Goal: Communication & Community: Ask a question

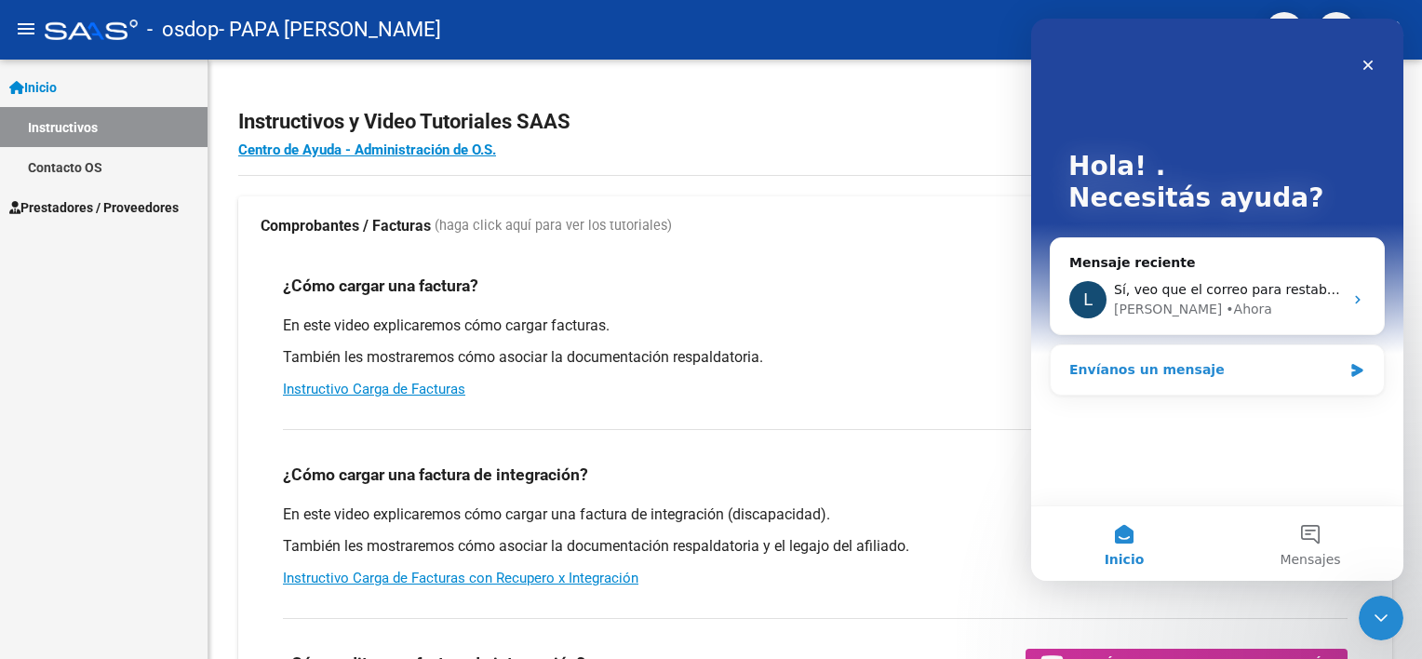
click at [1217, 364] on div "Envíanos un mensaje" at bounding box center [1205, 370] width 273 height 20
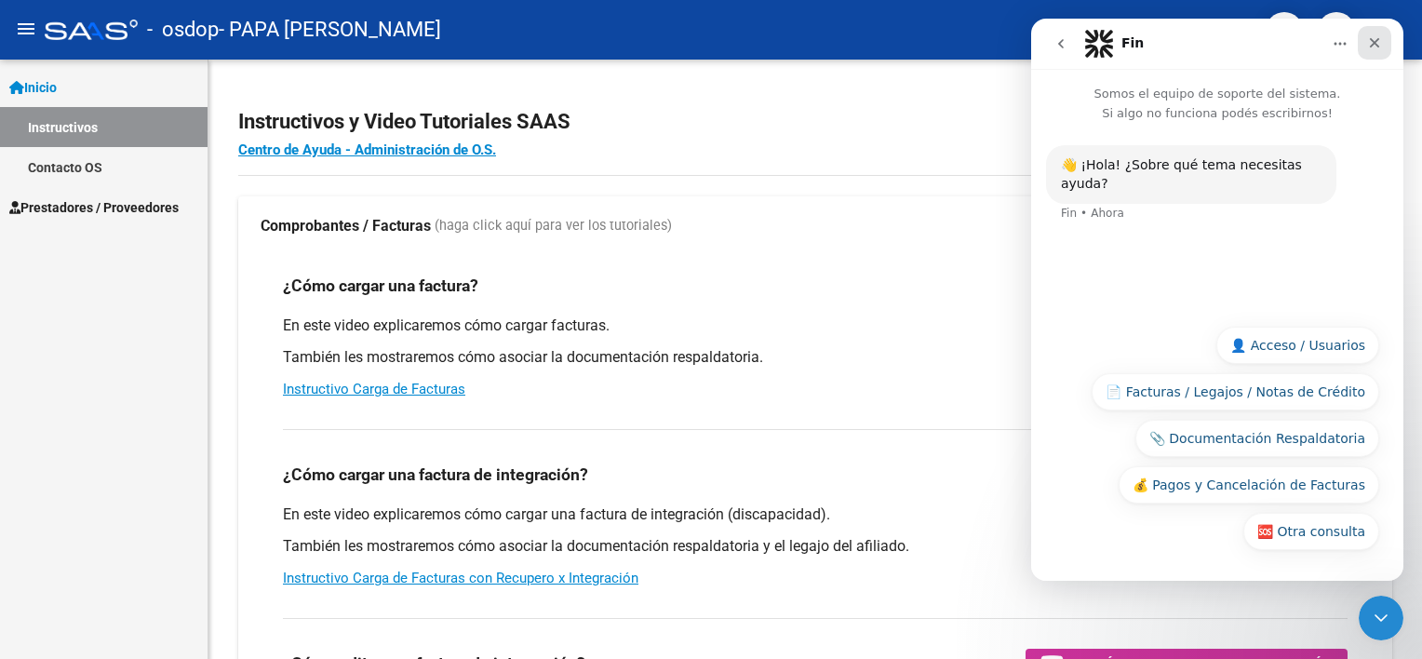
click at [1377, 37] on icon "Cerrar" at bounding box center [1374, 42] width 15 height 15
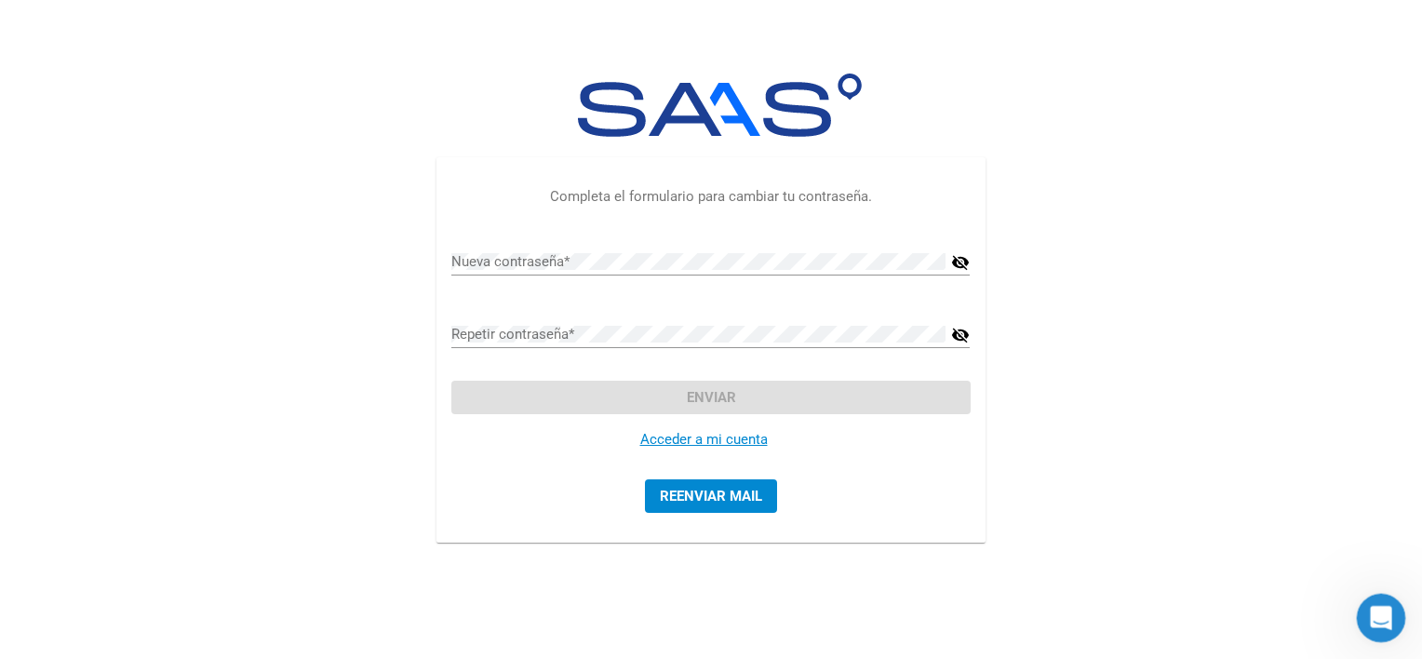
click at [1372, 609] on icon "Abrir Intercom Messenger" at bounding box center [1378, 615] width 31 height 31
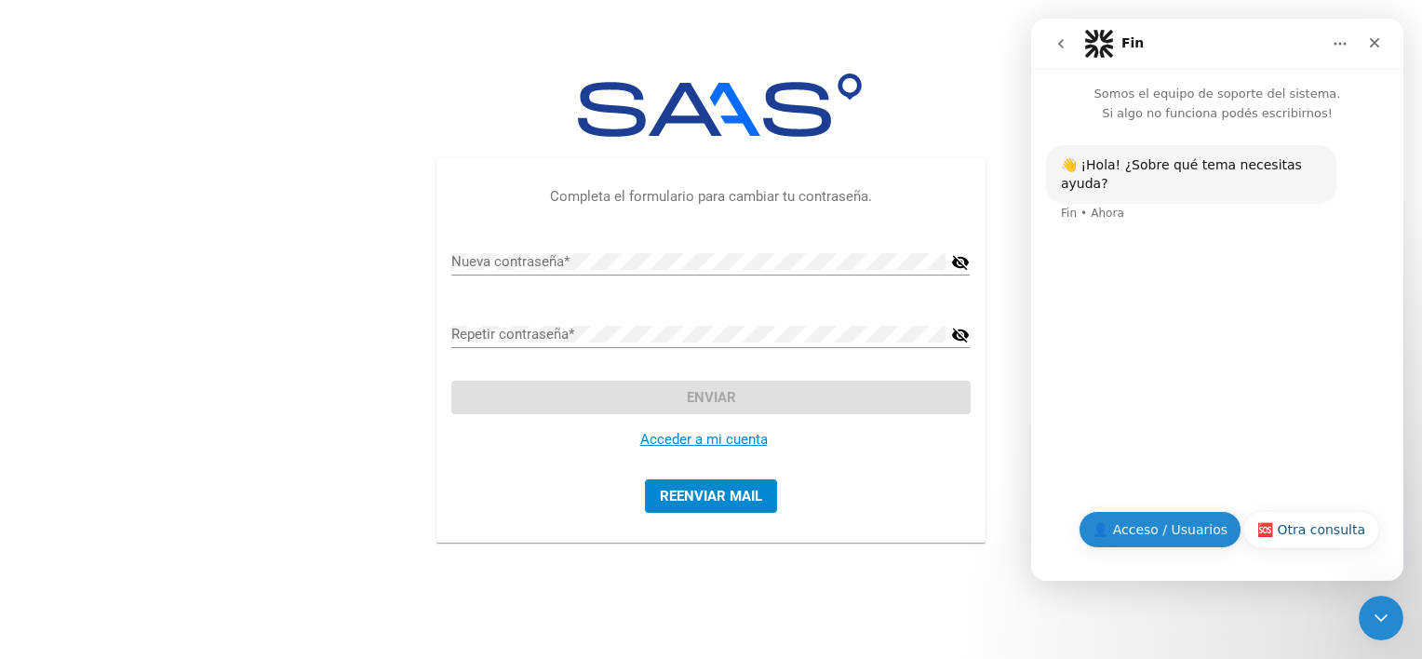
click at [1198, 529] on button "👤 Acceso / Usuarios" at bounding box center [1159, 529] width 163 height 37
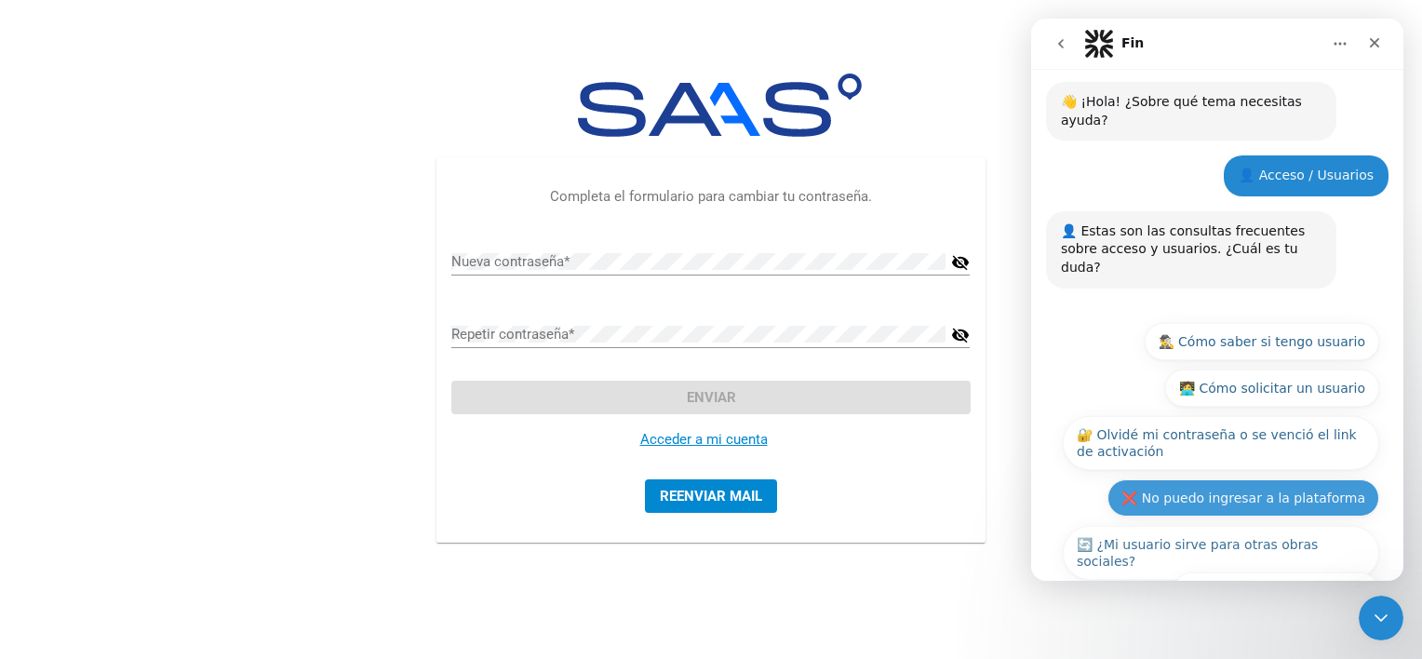
scroll to position [86, 0]
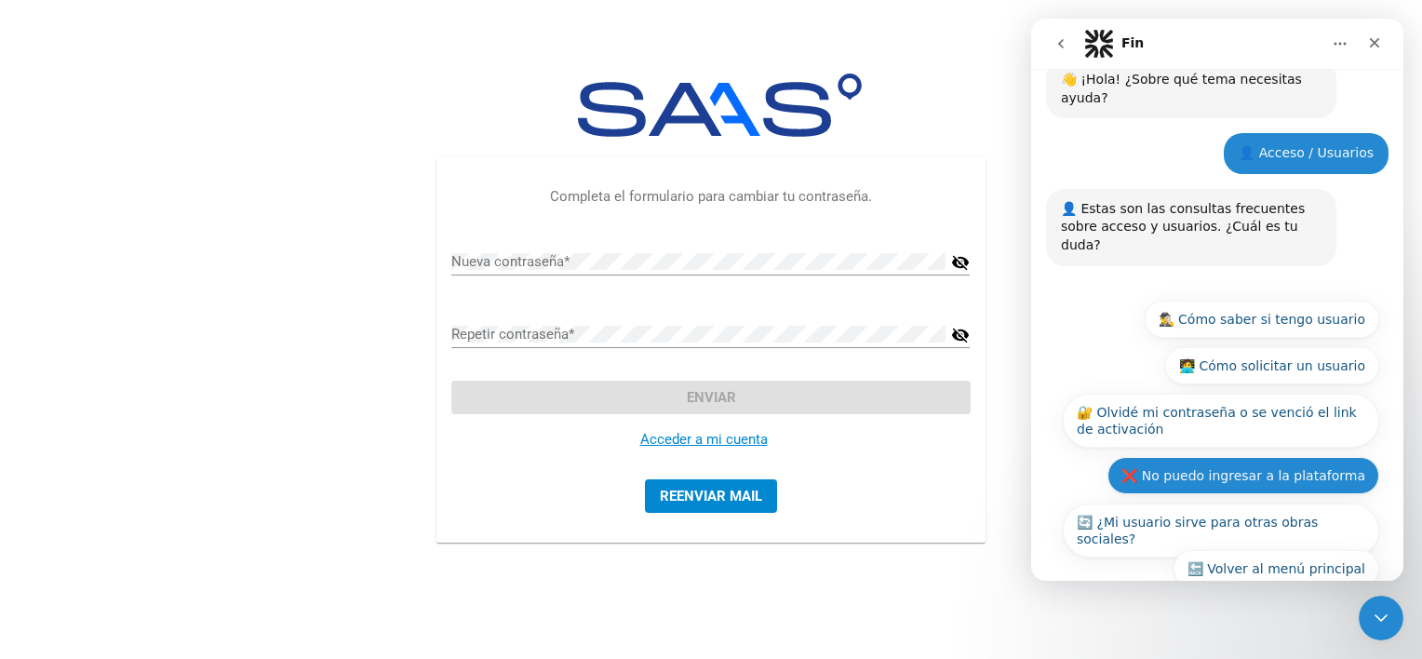
click at [1219, 457] on button "❌ No puedo ingresar a la plataforma" at bounding box center [1243, 475] width 272 height 37
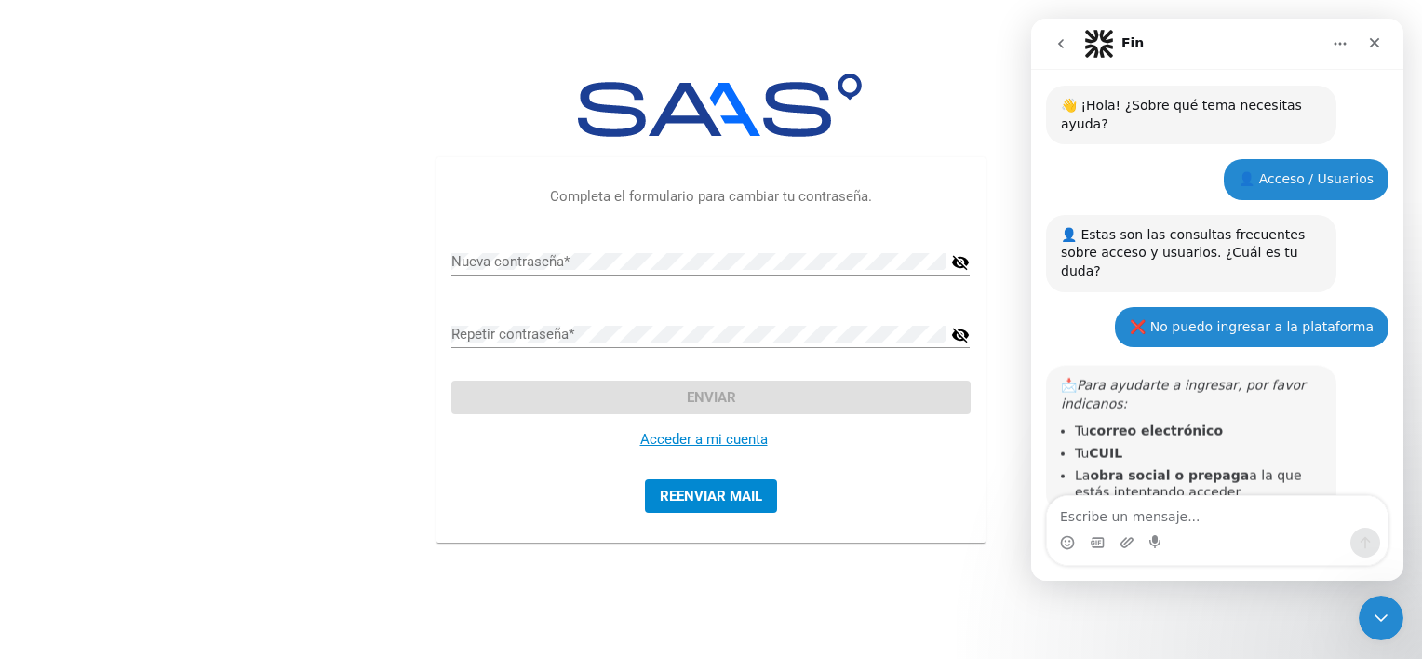
scroll to position [74, 0]
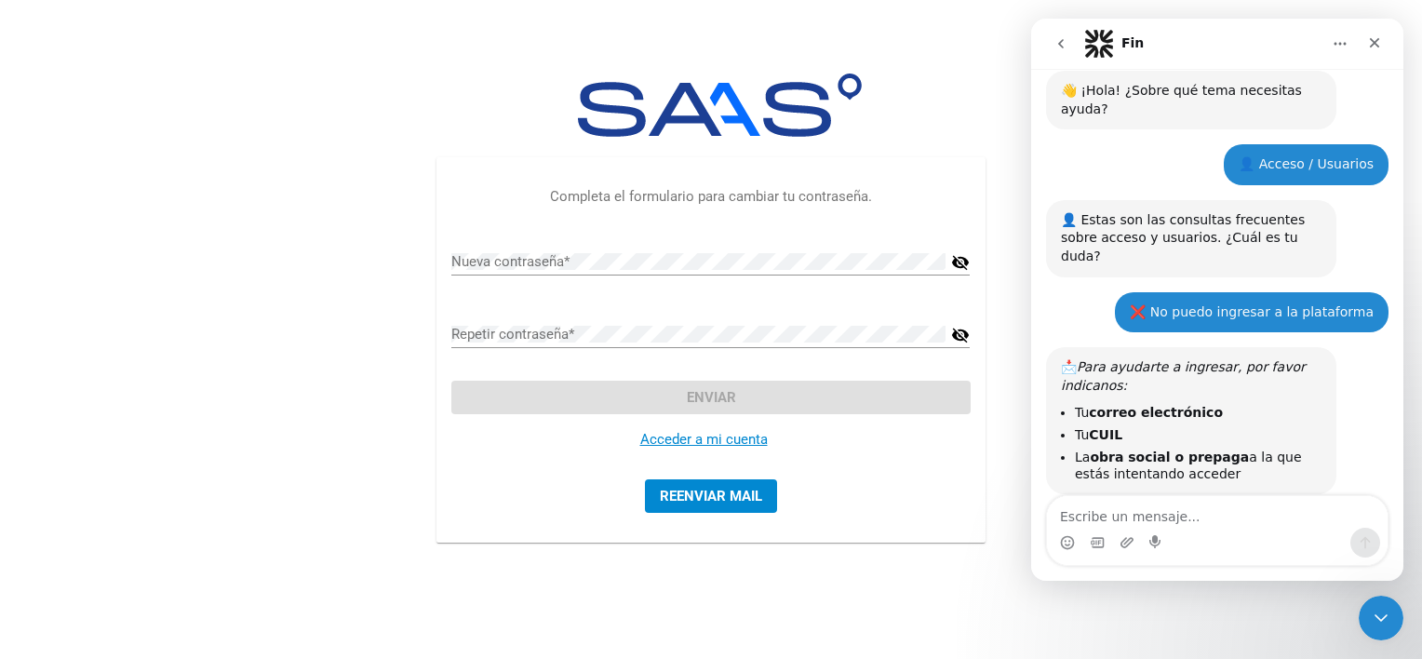
click at [1177, 515] on textarea "Escribe un mensaje..." at bounding box center [1217, 512] width 341 height 32
type textarea "se me cerro con alguien estaba hablando"
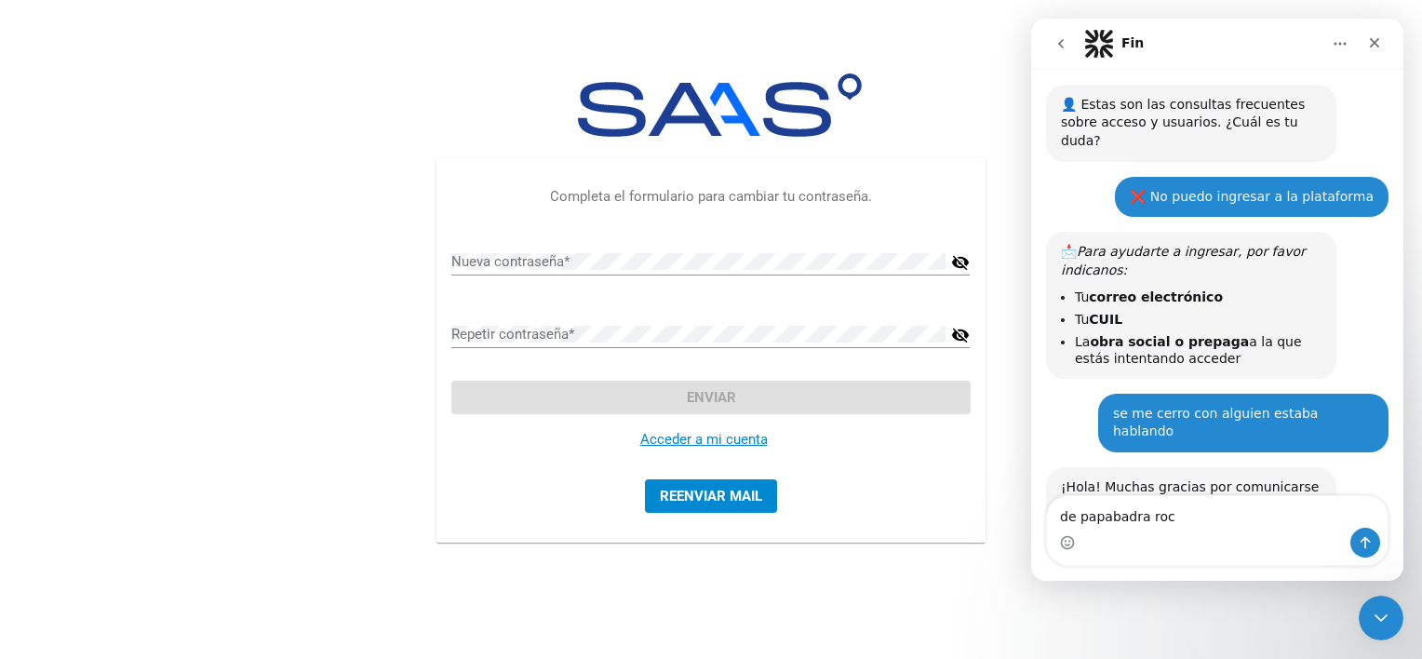
scroll to position [240, 0]
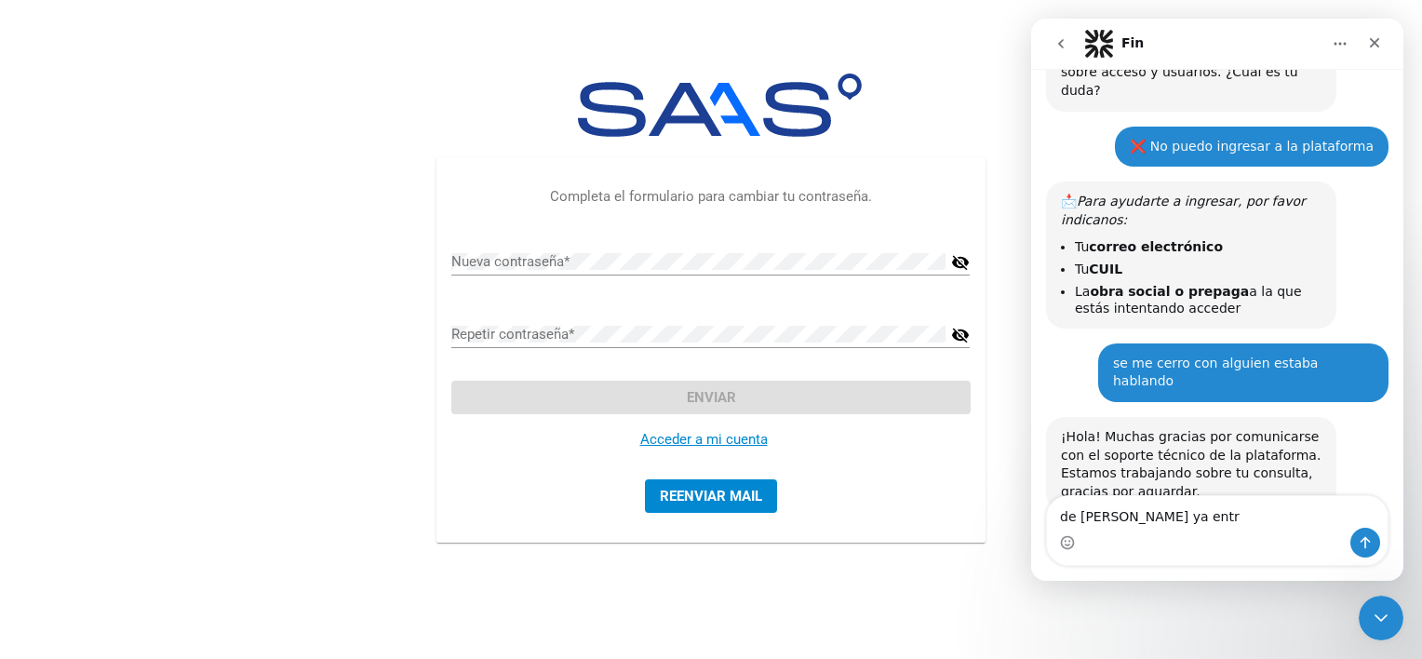
type textarea "de papabadra [PERSON_NAME] ya entre"
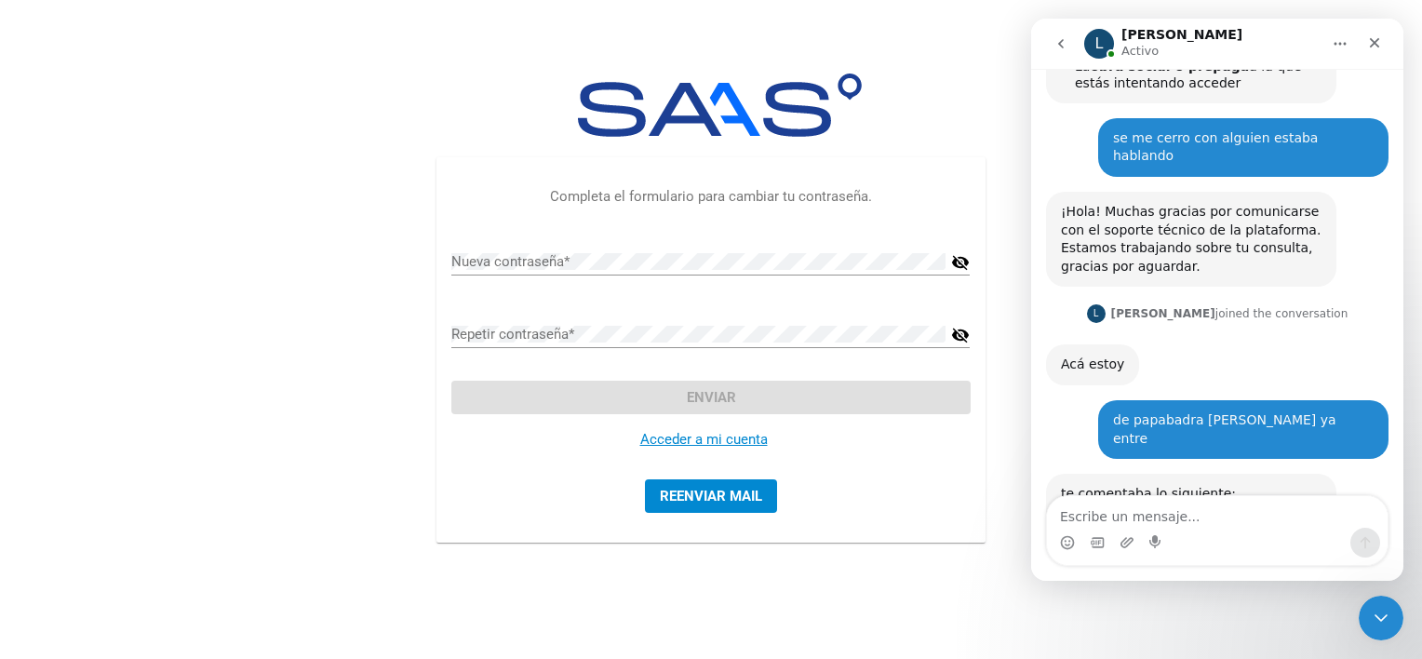
scroll to position [540, 0]
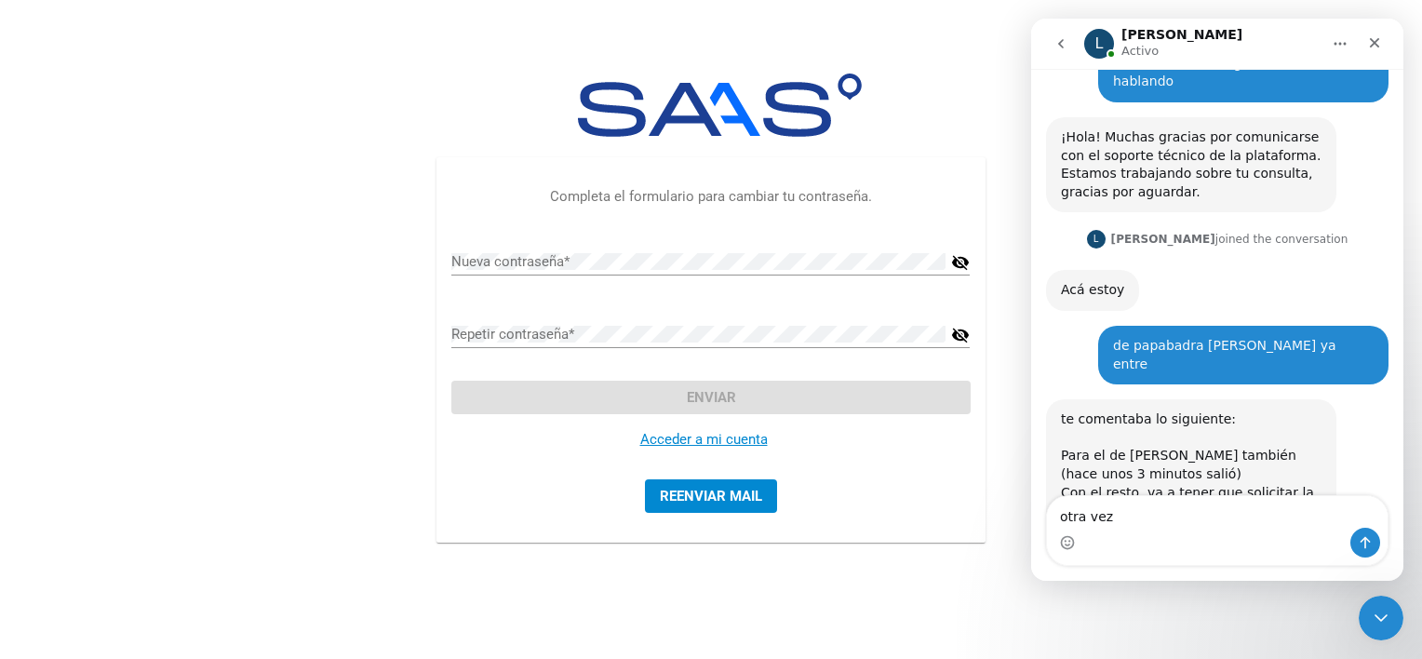
type textarea "otra vez?"
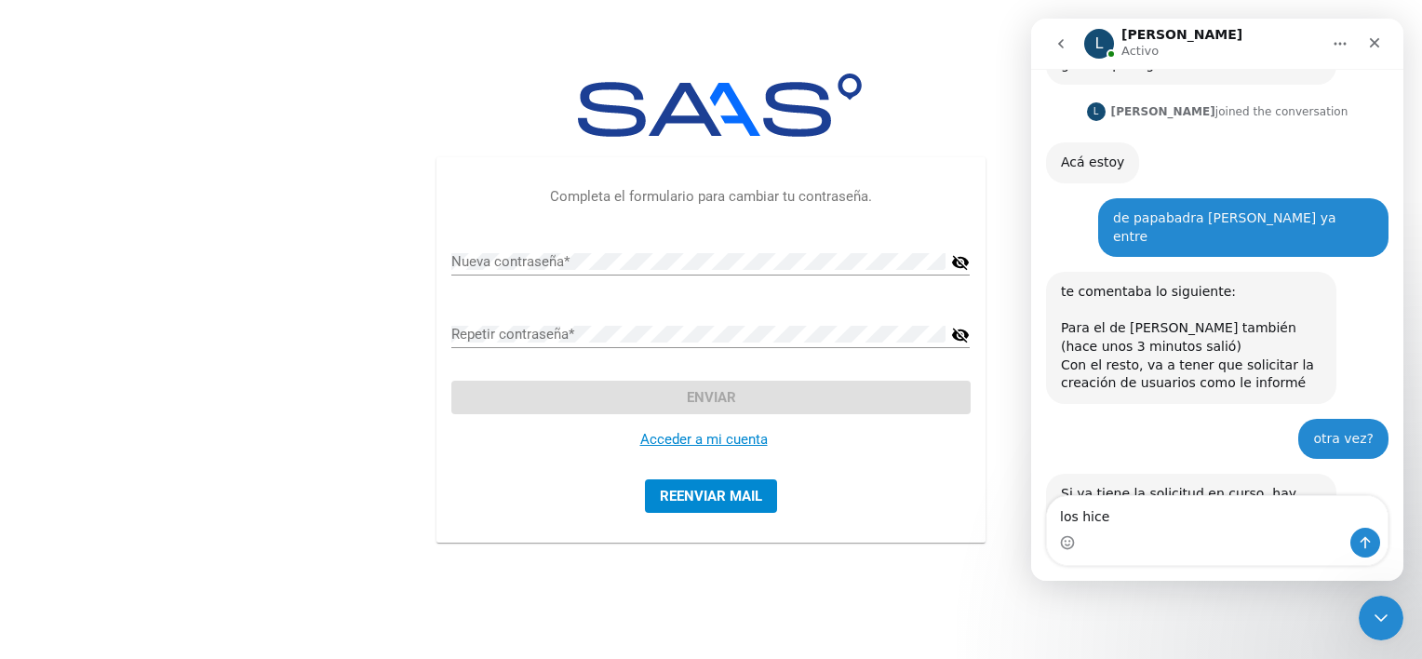
scroll to position [670, 0]
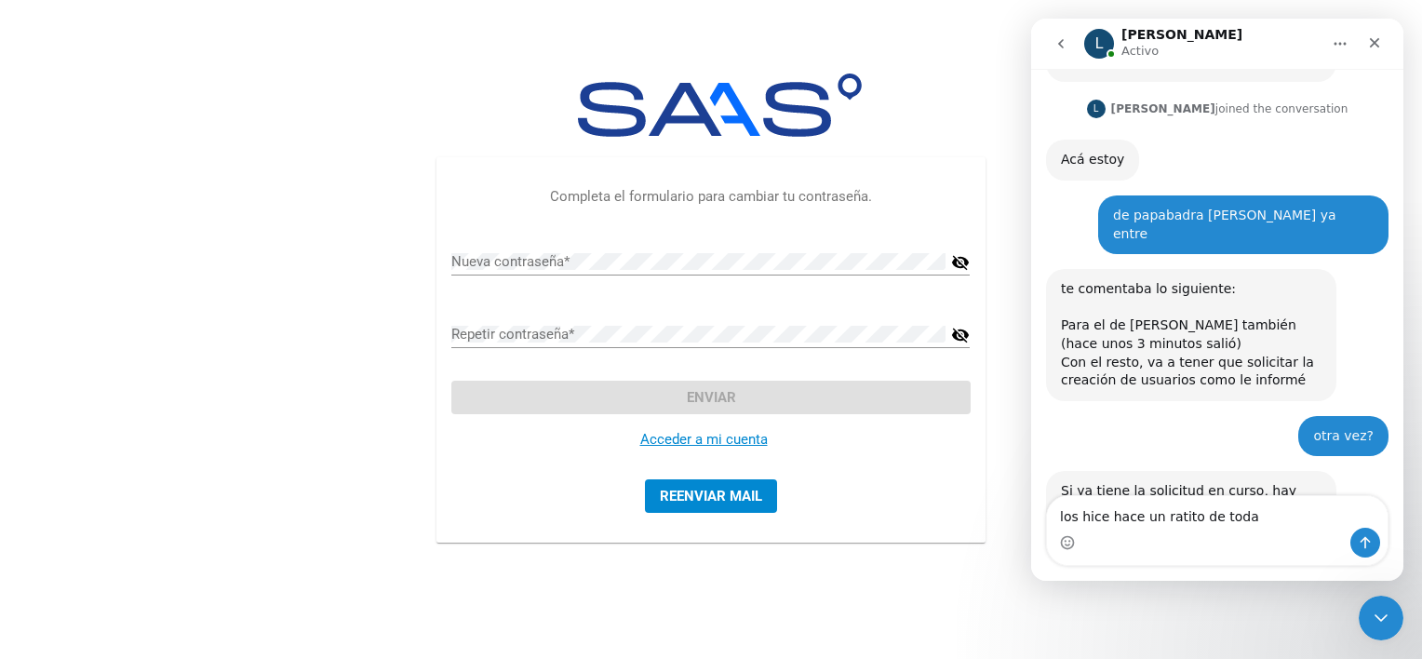
type textarea "los hice hace un ratito de todas"
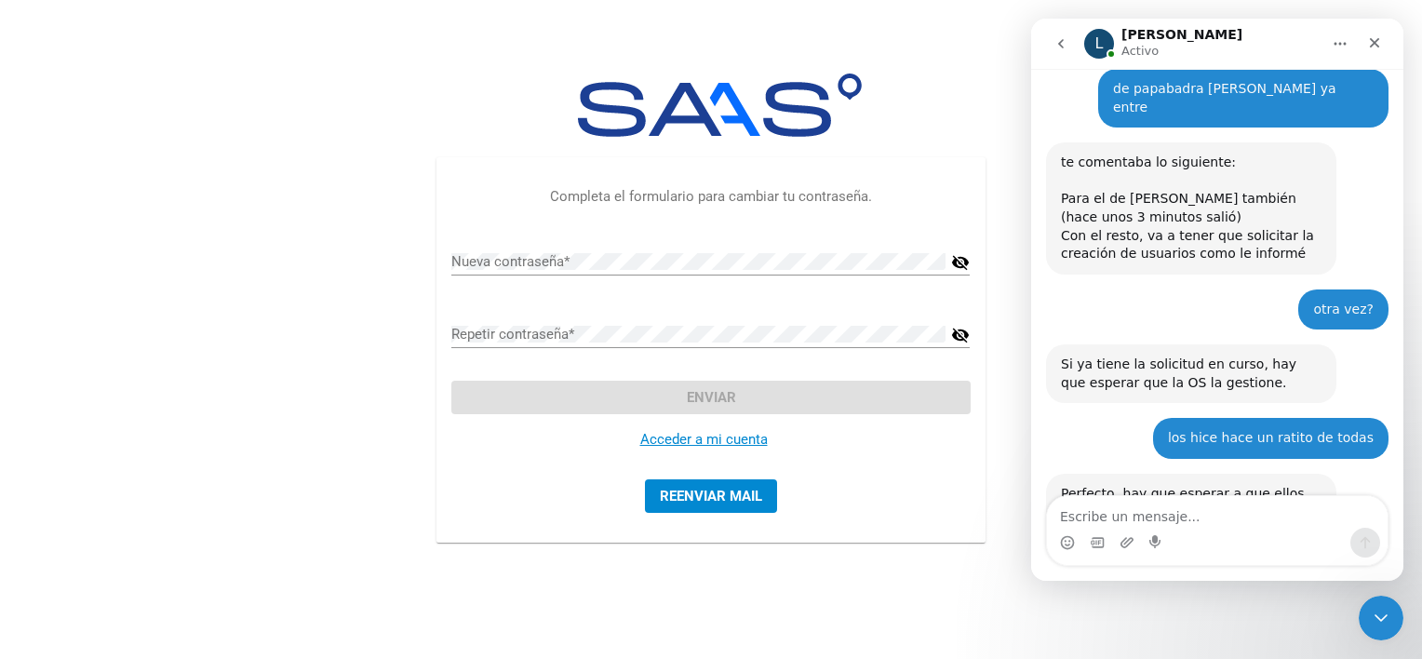
scroll to position [798, 0]
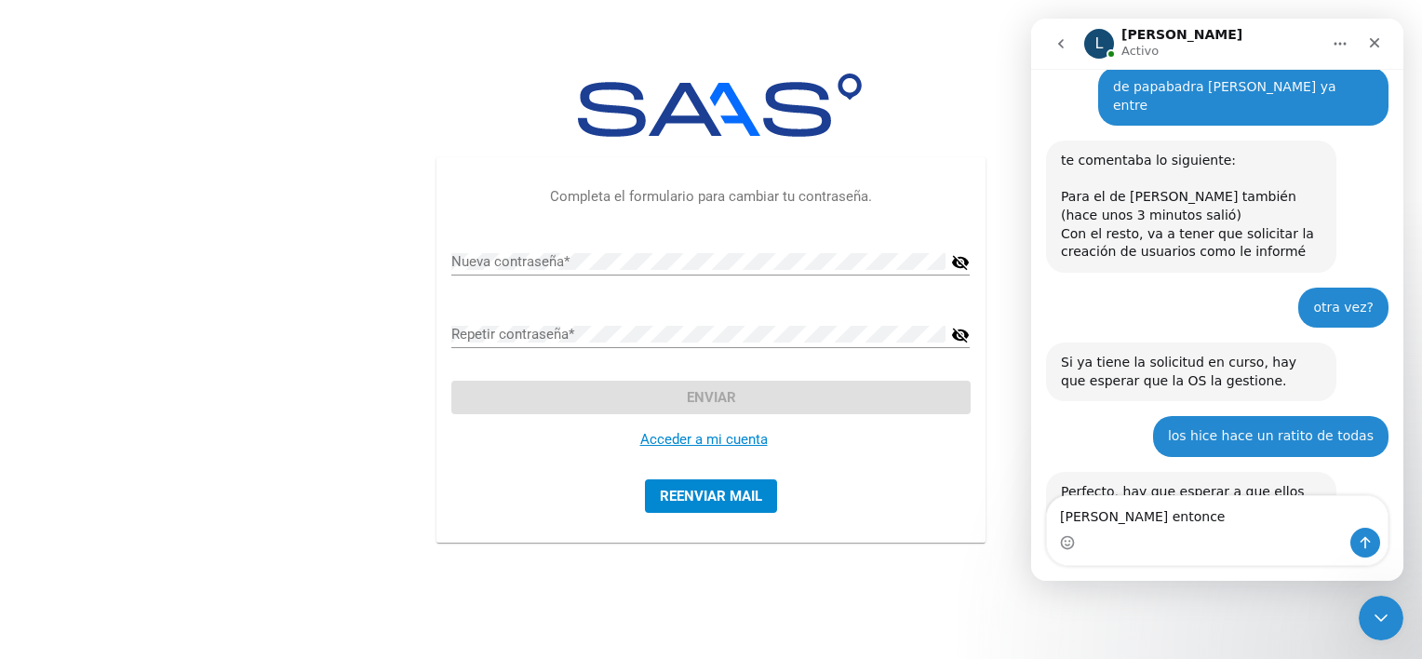
type textarea "[PERSON_NAME] entonces"
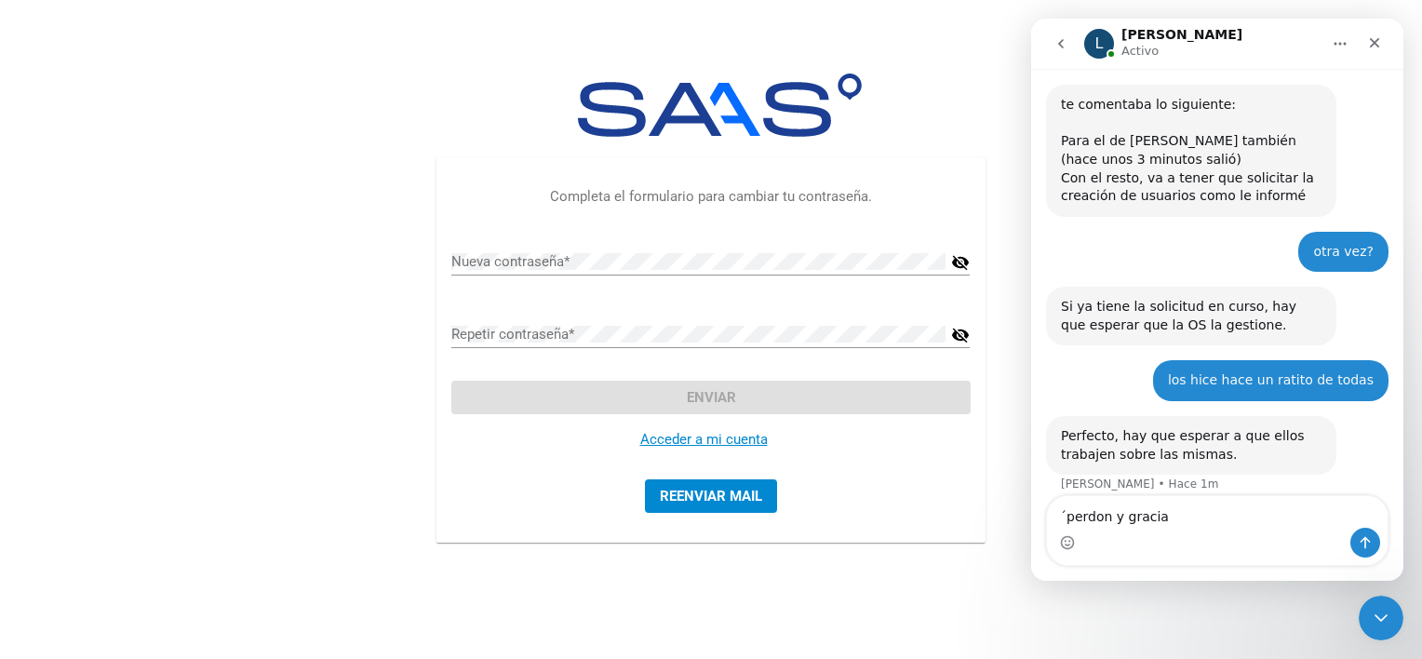
type textarea "´perdon y gracias"
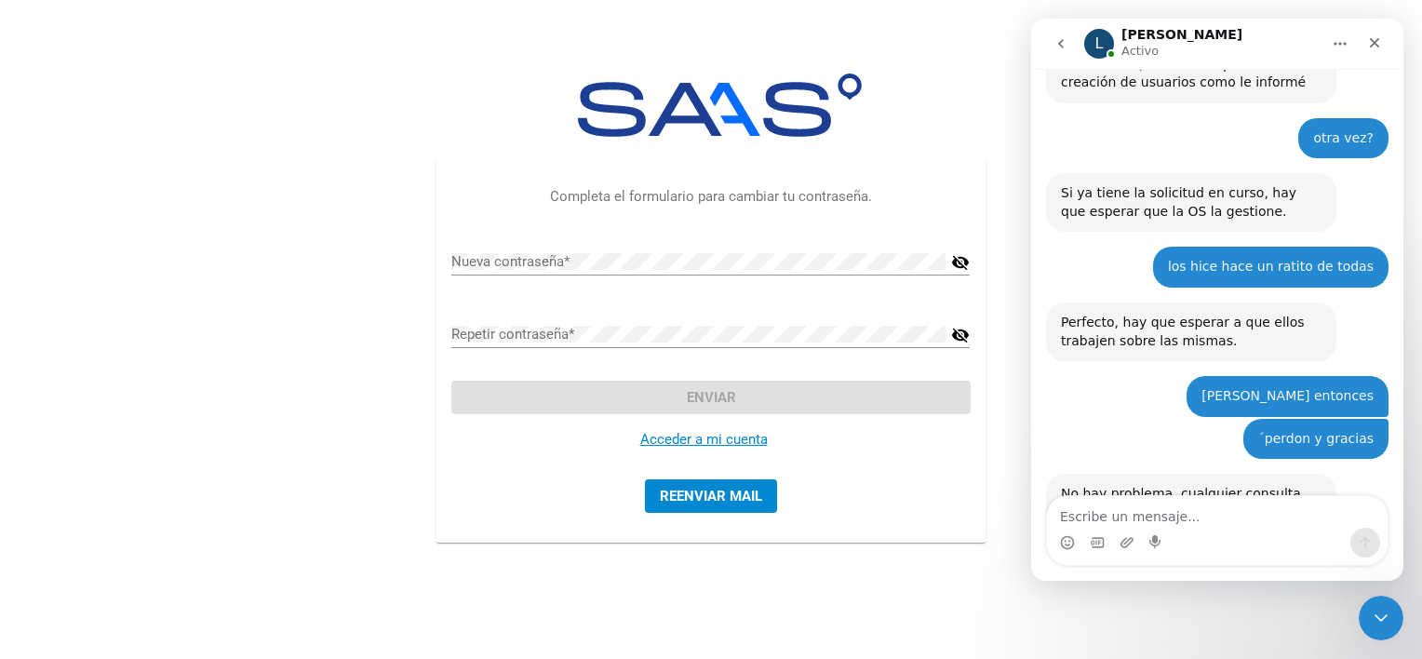
scroll to position [970, 0]
